Goal: Task Accomplishment & Management: Manage account settings

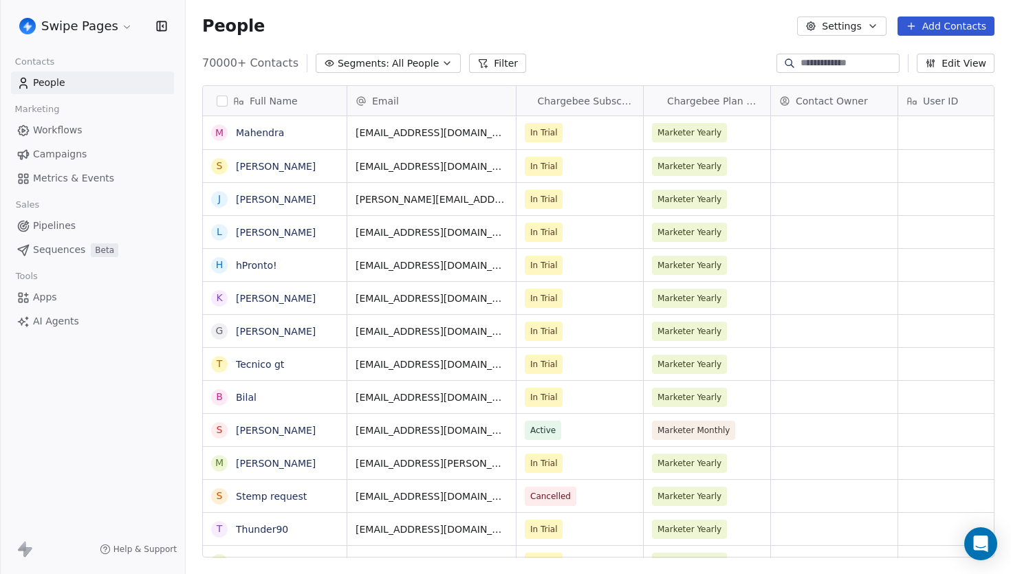
scroll to position [505, 825]
click at [82, 132] on link "Workflows" at bounding box center [92, 130] width 163 height 23
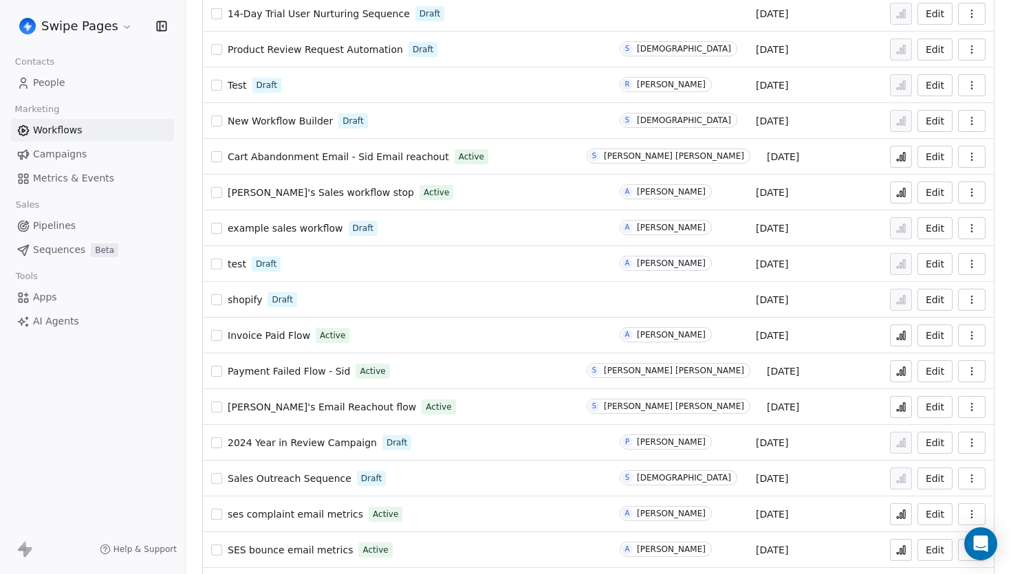
scroll to position [452, 0]
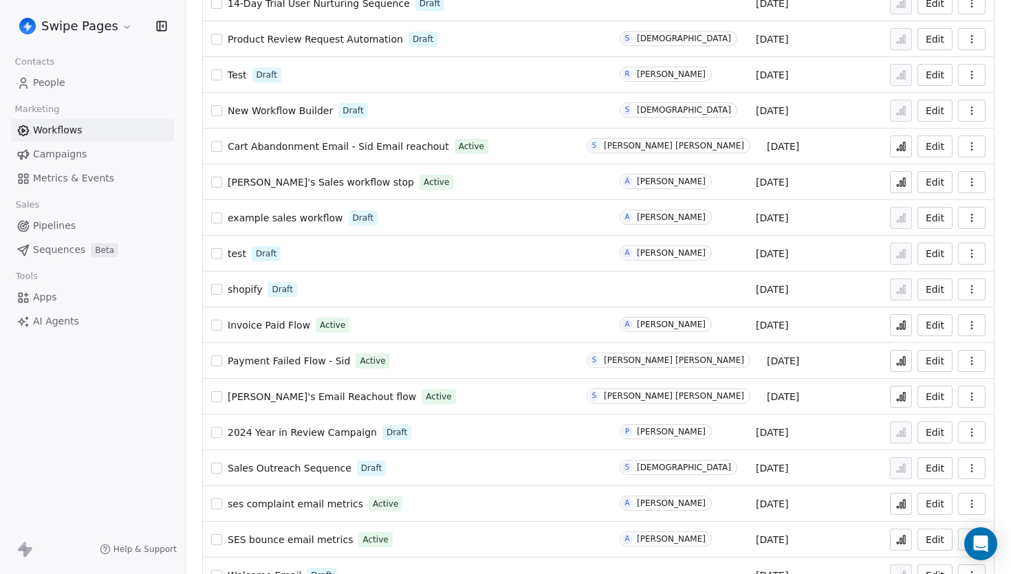
click at [488, 360] on div "Payment Failed Flow - Sid Active" at bounding box center [390, 360] width 359 height 19
click at [320, 357] on span "Payment Failed Flow - Sid" at bounding box center [289, 360] width 122 height 11
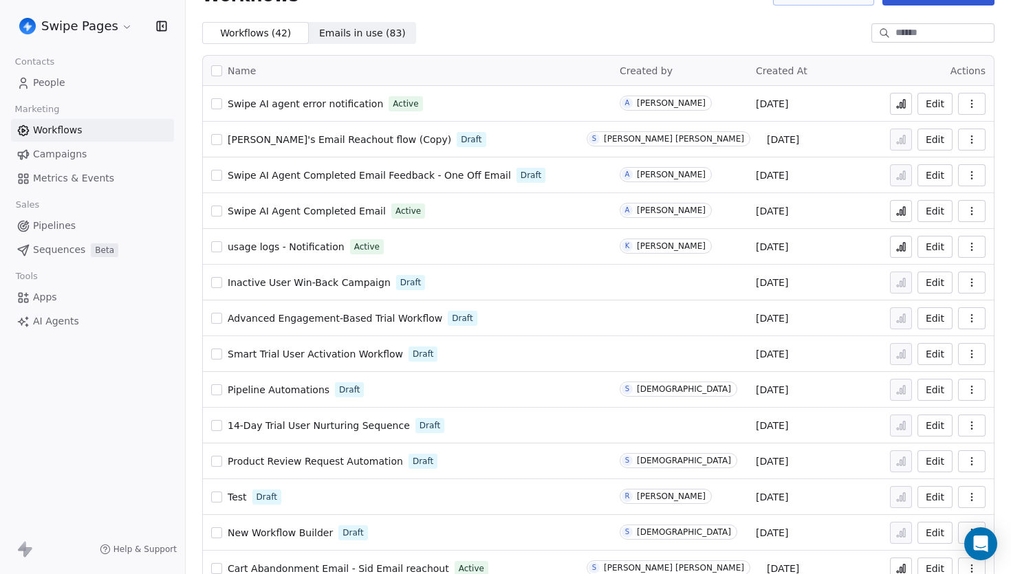
scroll to position [454, 0]
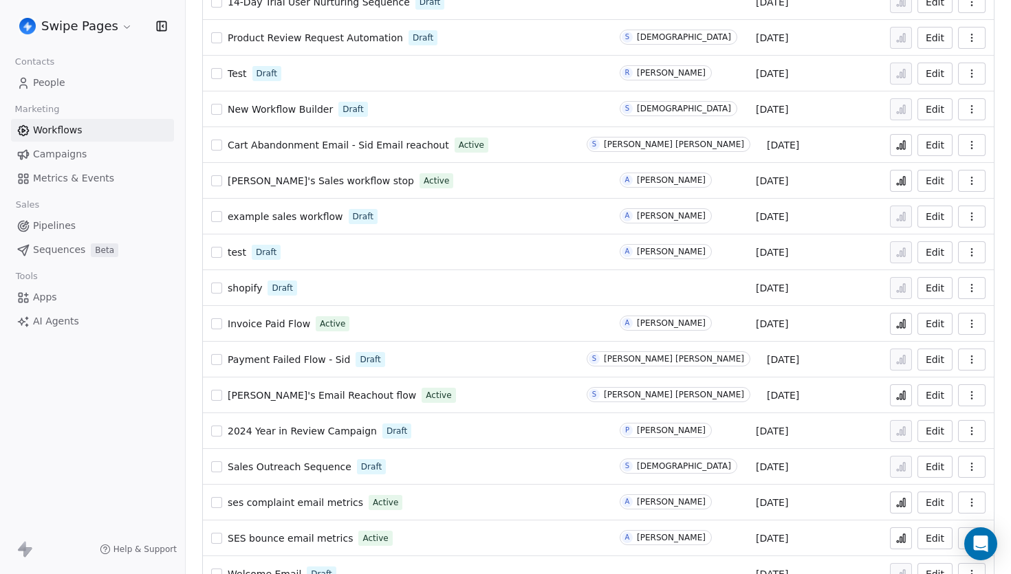
click at [316, 359] on span "Payment Failed Flow - Sid" at bounding box center [289, 359] width 122 height 11
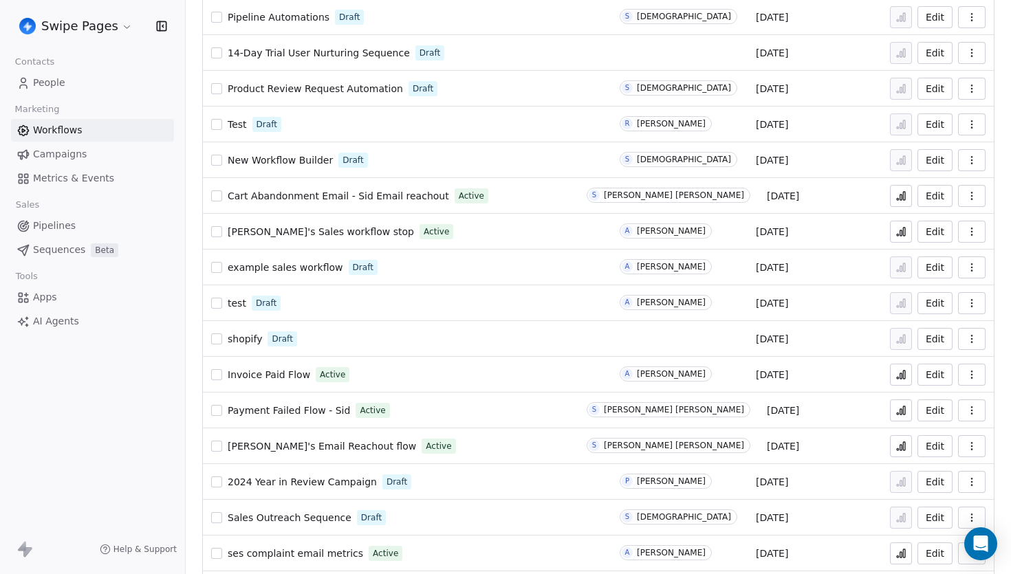
scroll to position [404, 0]
click at [901, 406] on icon at bounding box center [900, 409] width 11 height 11
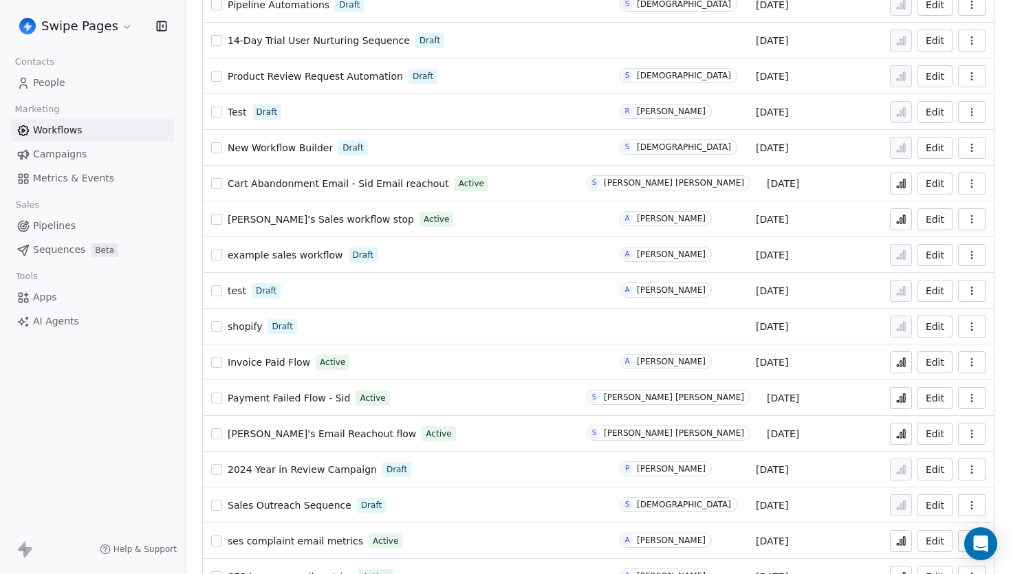
scroll to position [471, 0]
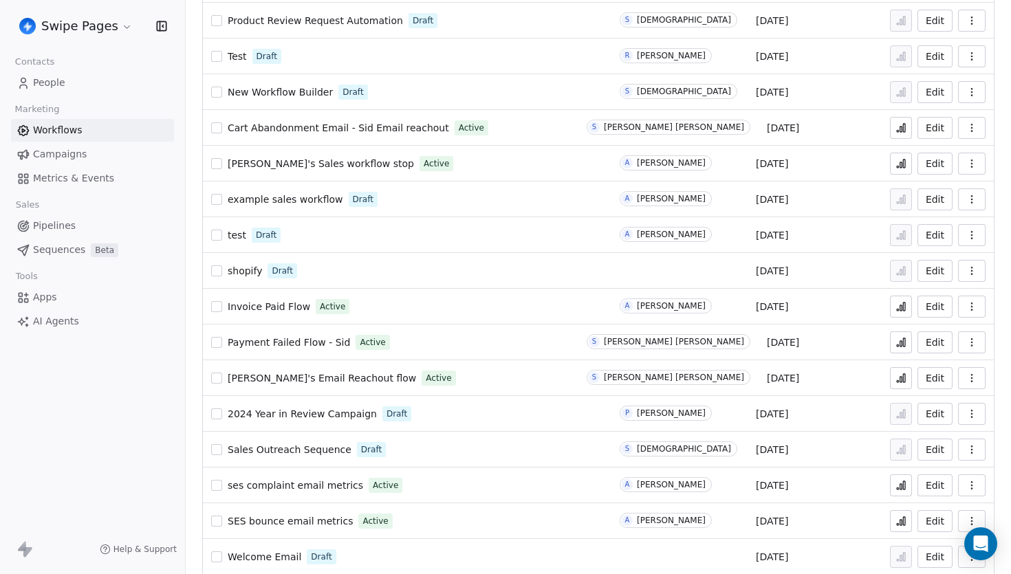
click at [312, 344] on span "Payment Failed Flow - Sid" at bounding box center [289, 342] width 122 height 11
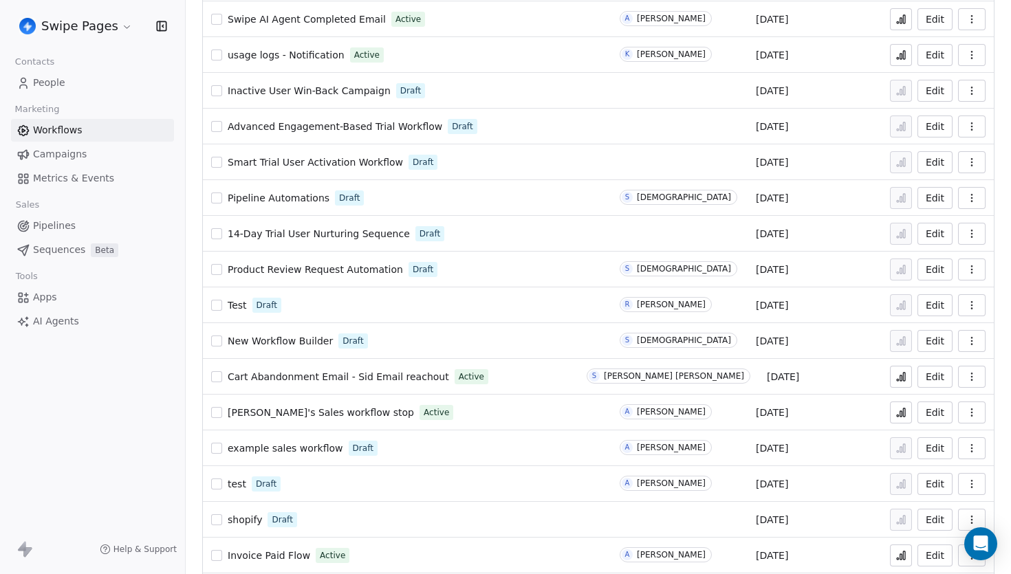
scroll to position [242, 0]
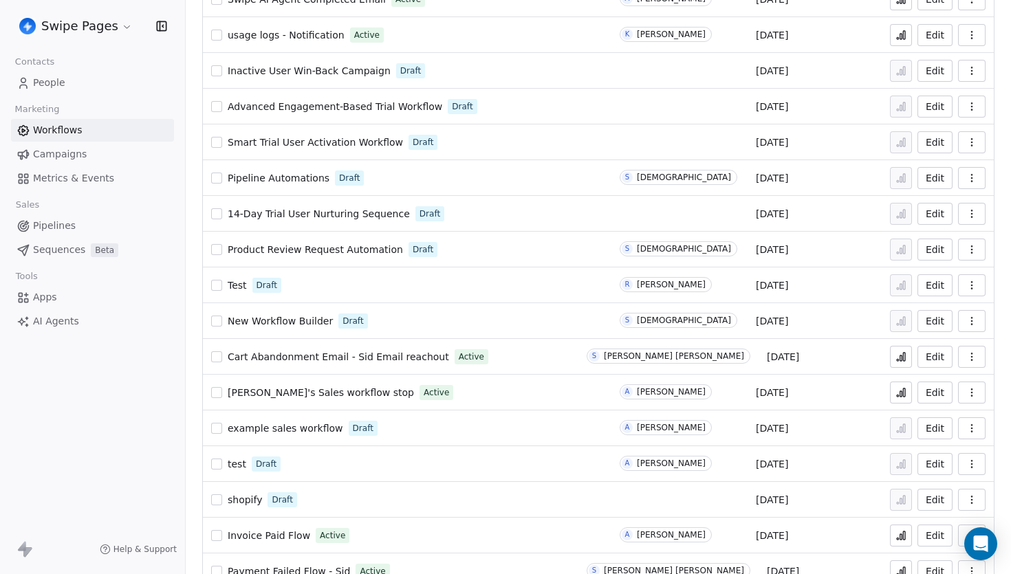
click at [320, 215] on span "14-Day Trial User Nurturing Sequence" at bounding box center [319, 213] width 182 height 11
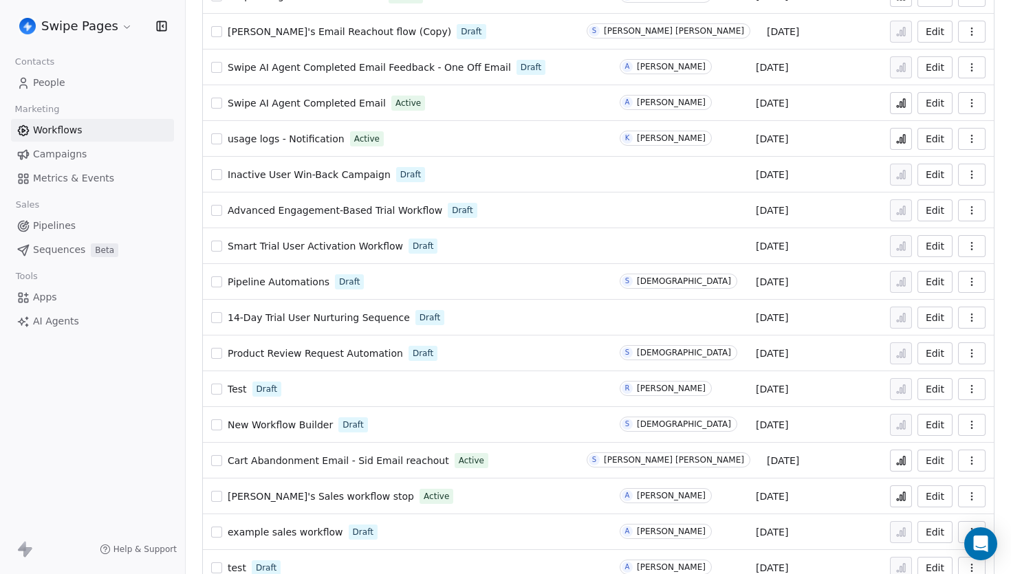
scroll to position [150, 0]
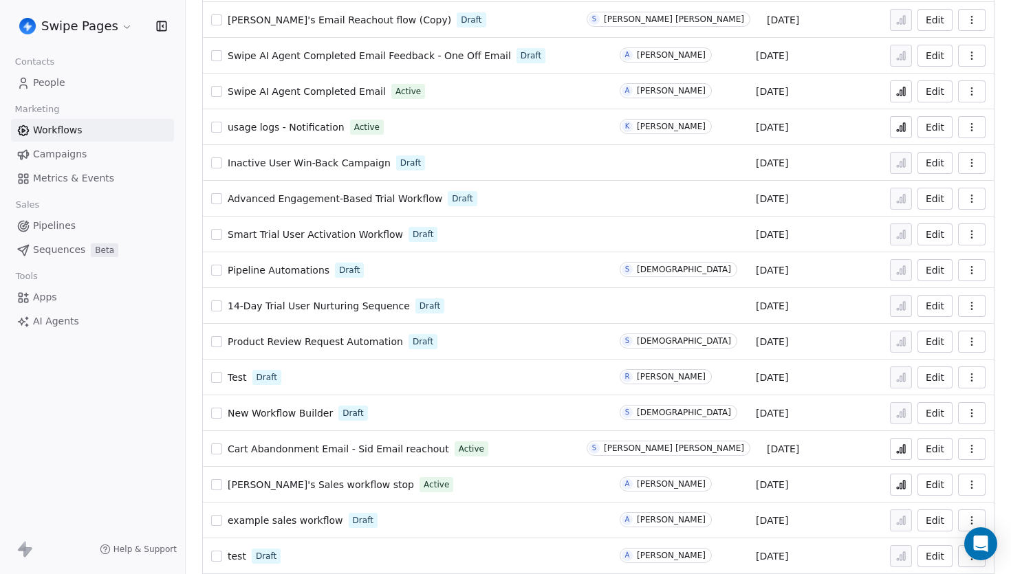
click at [973, 417] on icon "button" at bounding box center [971, 413] width 11 height 11
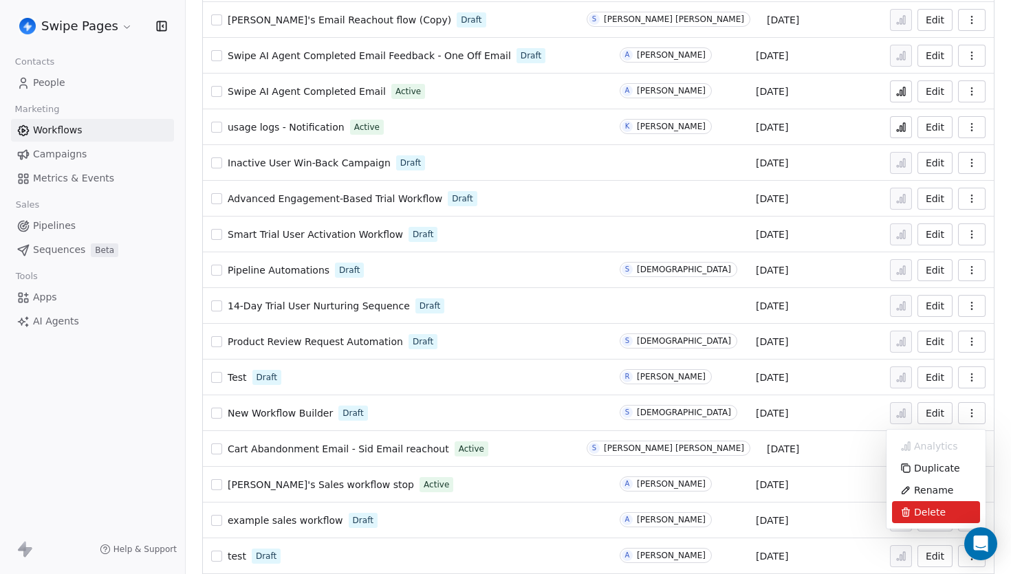
click at [933, 516] on span "Delete" at bounding box center [930, 512] width 32 height 14
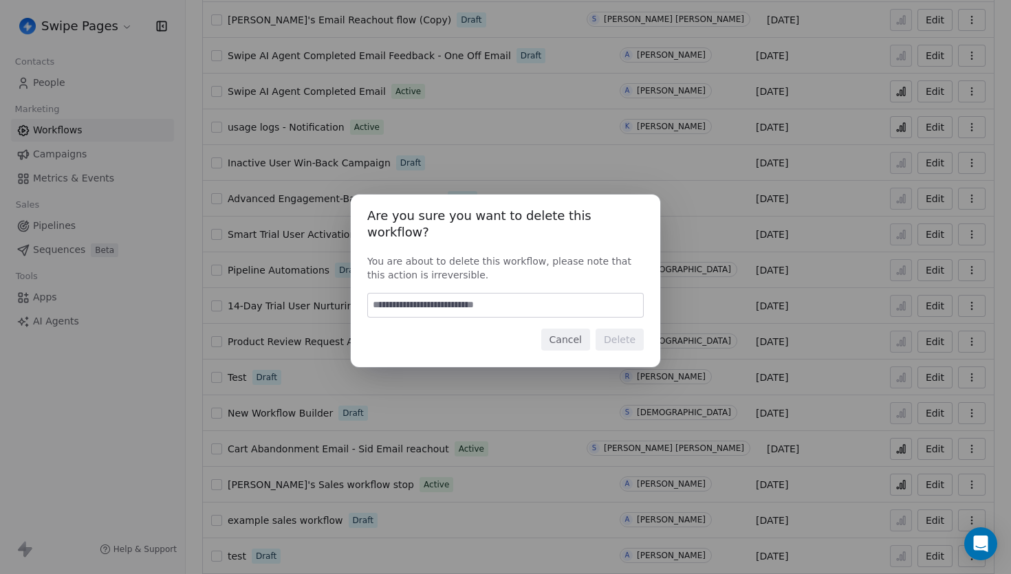
click at [555, 335] on button "Cancel" at bounding box center [565, 340] width 49 height 22
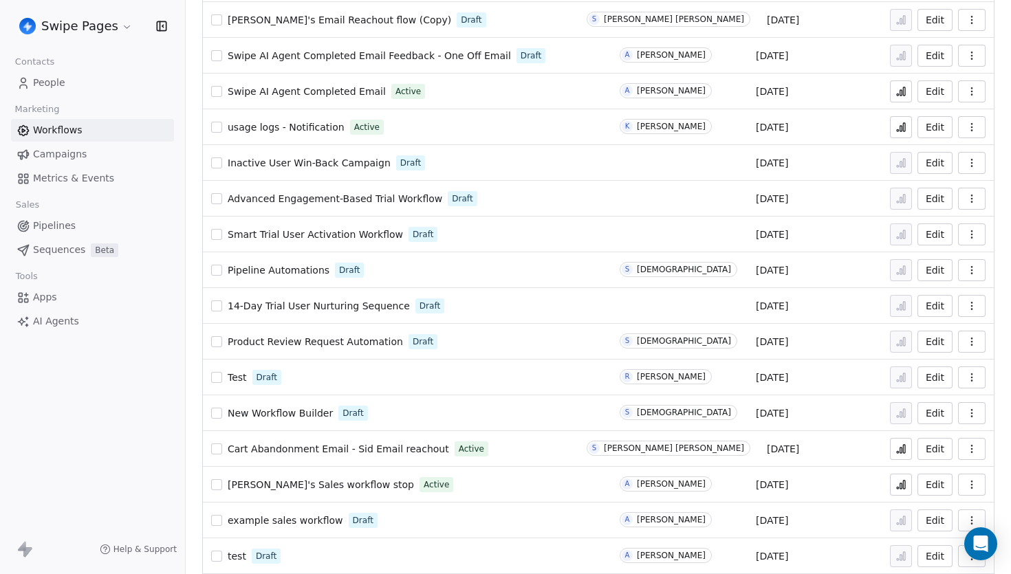
click at [971, 410] on icon "button" at bounding box center [971, 410] width 1 height 1
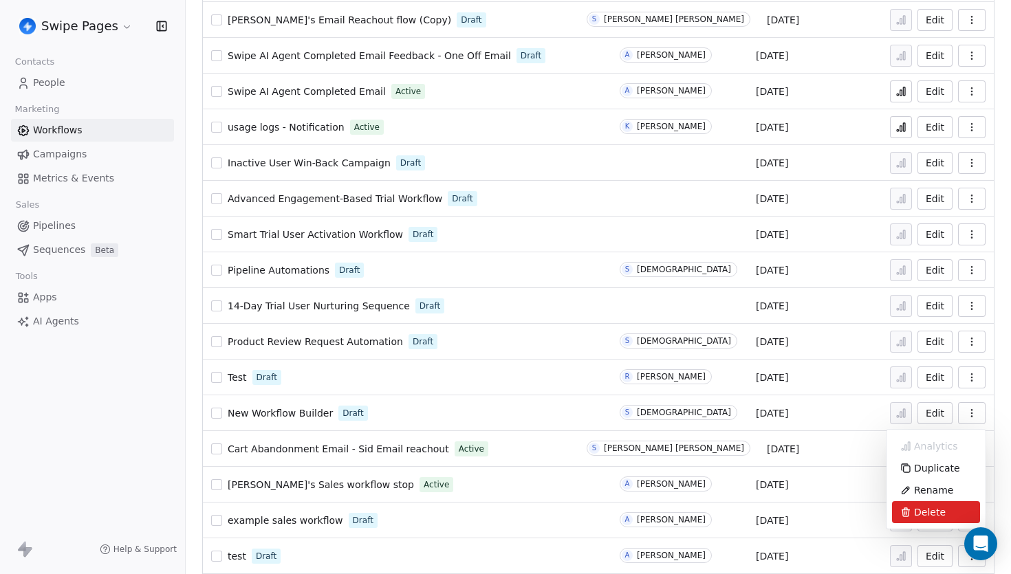
click at [920, 508] on span "Delete" at bounding box center [930, 512] width 32 height 14
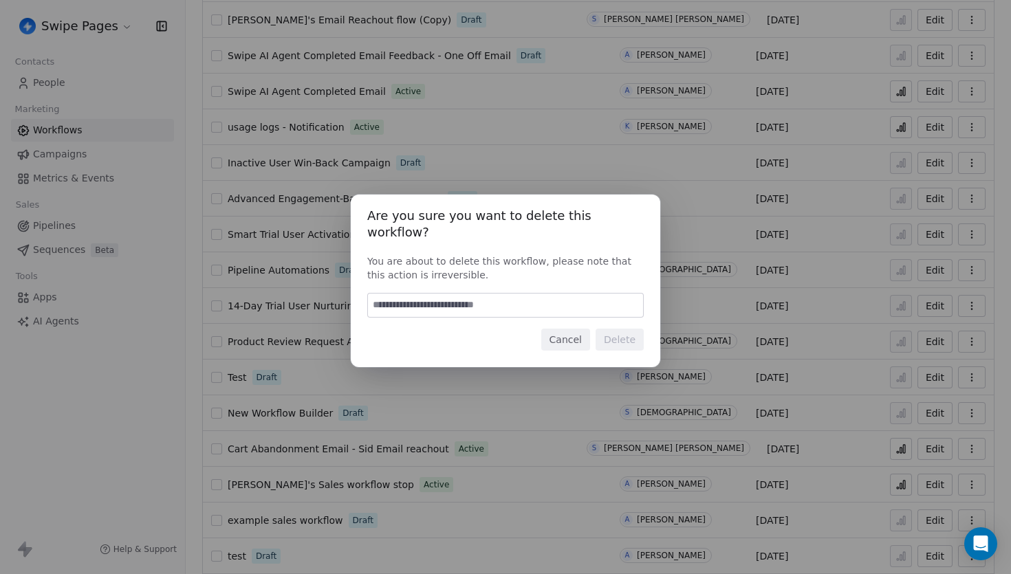
click at [582, 332] on button "Cancel" at bounding box center [565, 340] width 49 height 22
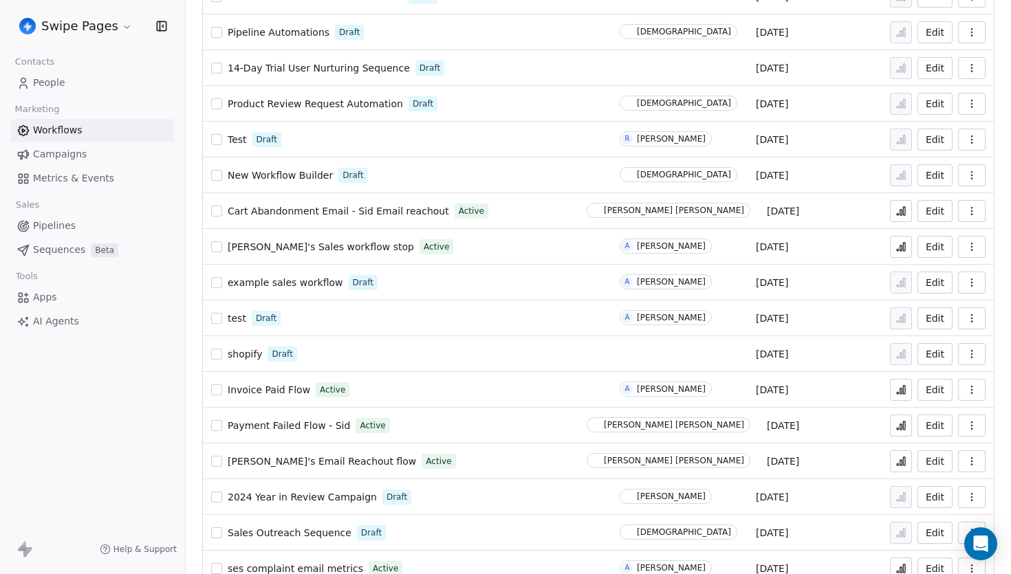
scroll to position [1055, 0]
